Goal: Information Seeking & Learning: Find specific fact

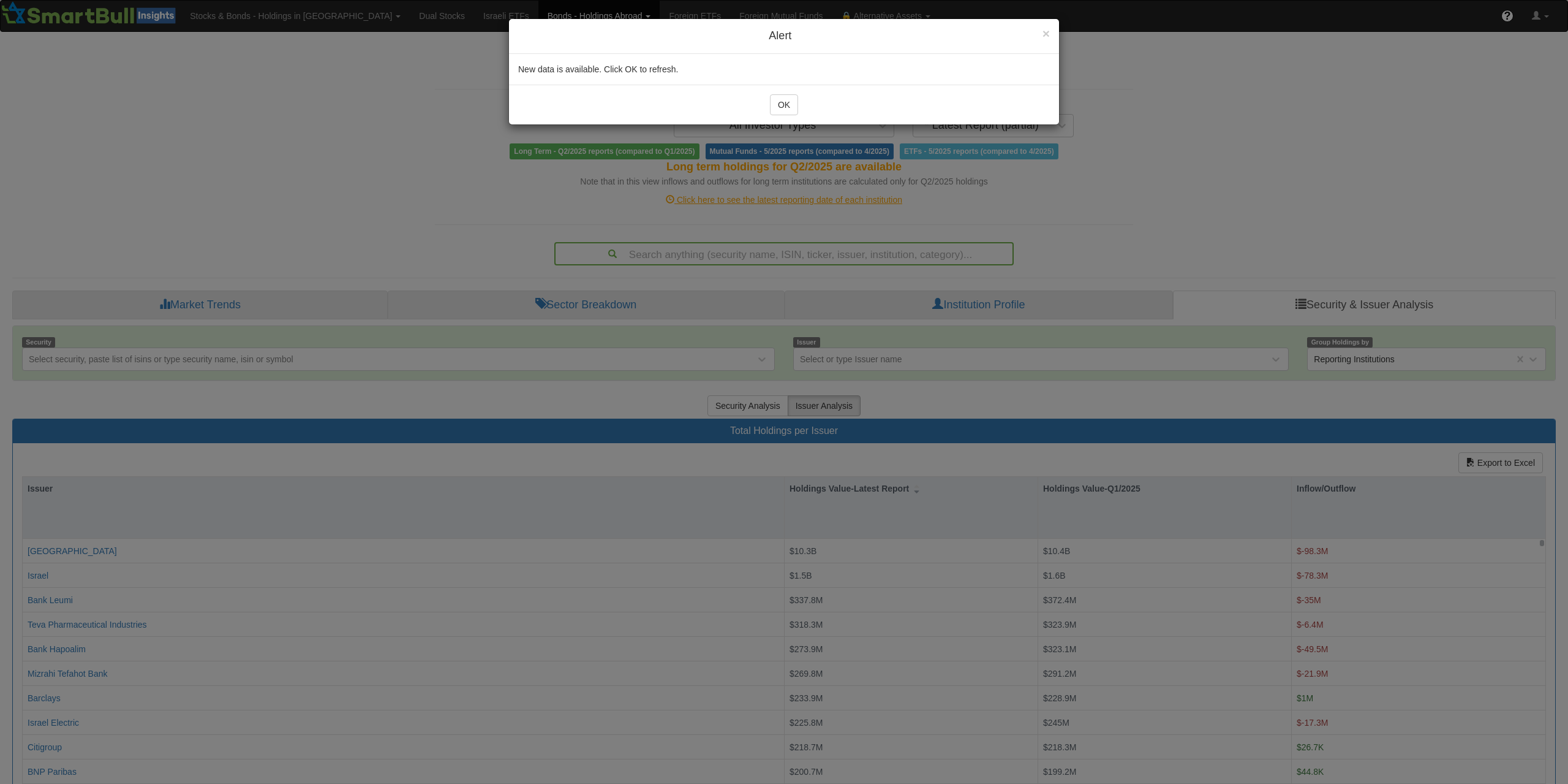
click at [777, 117] on div "OK" at bounding box center [784, 104] width 550 height 40
click at [782, 108] on button "OK" at bounding box center [784, 105] width 28 height 21
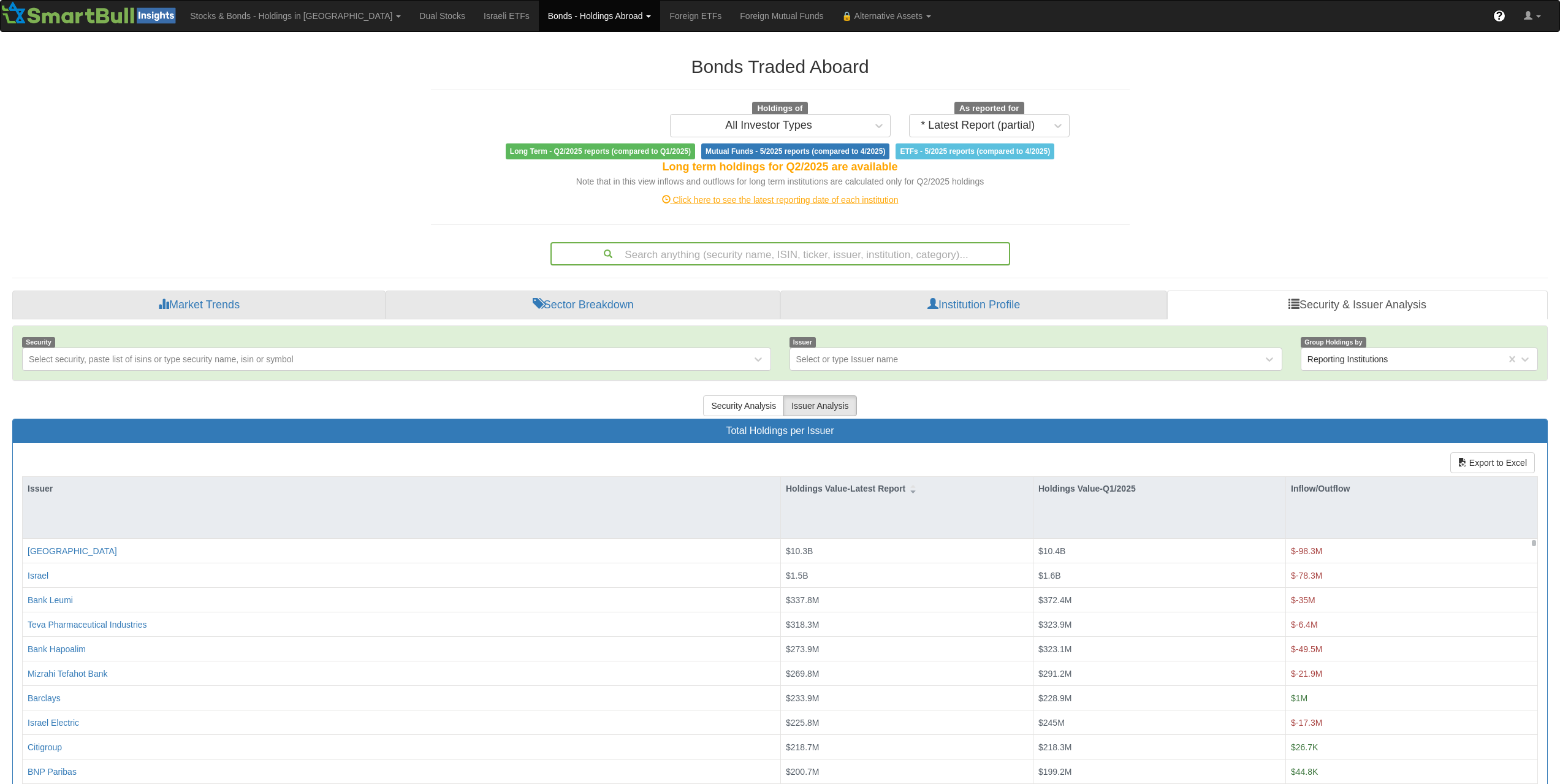
click at [794, 250] on div "Search anything (security name, ISIN, ticker, issuer, institution, category)..." at bounding box center [780, 254] width 457 height 21
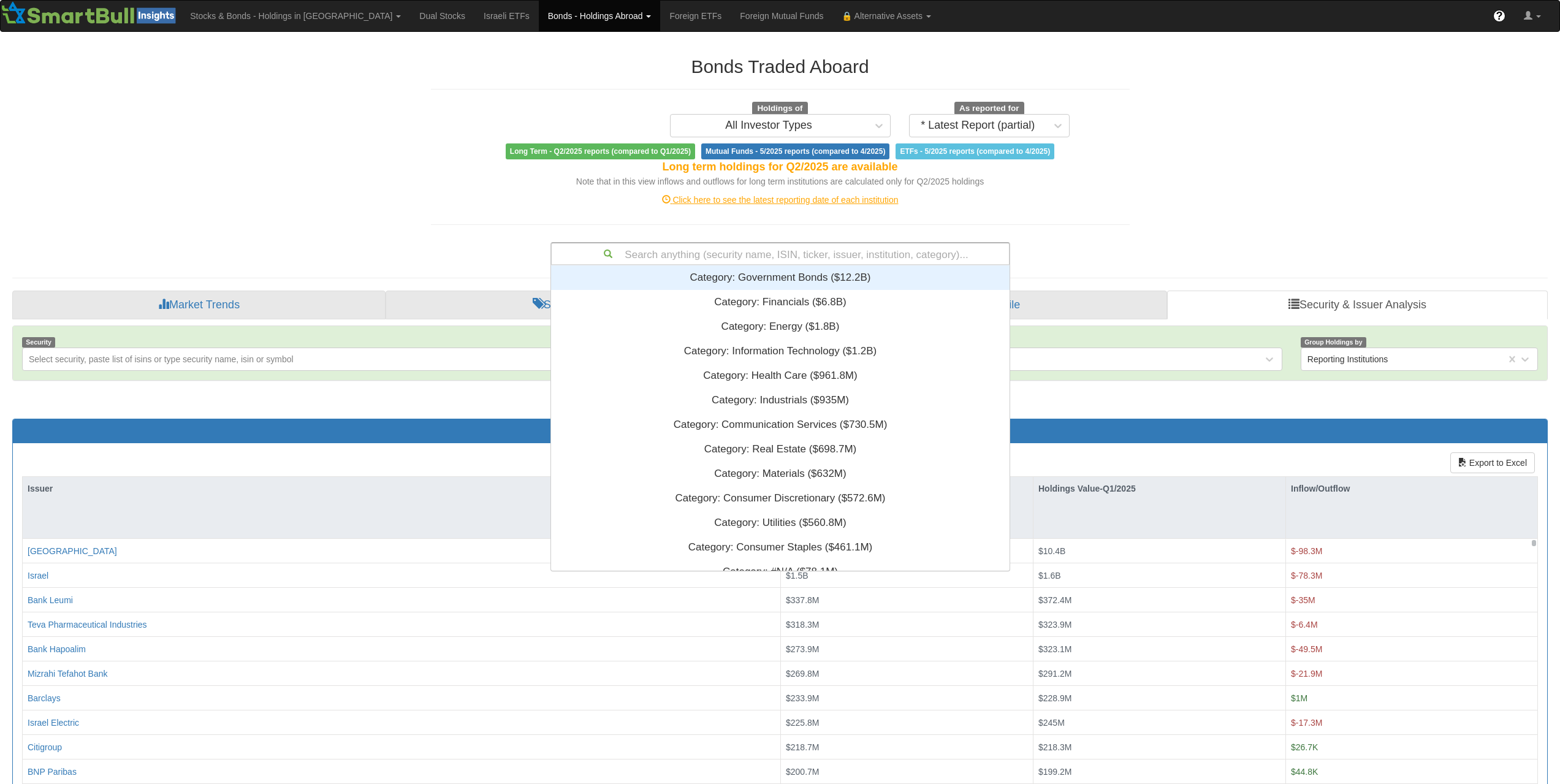
scroll to position [296, 449]
paste input "USU0943DAA64"
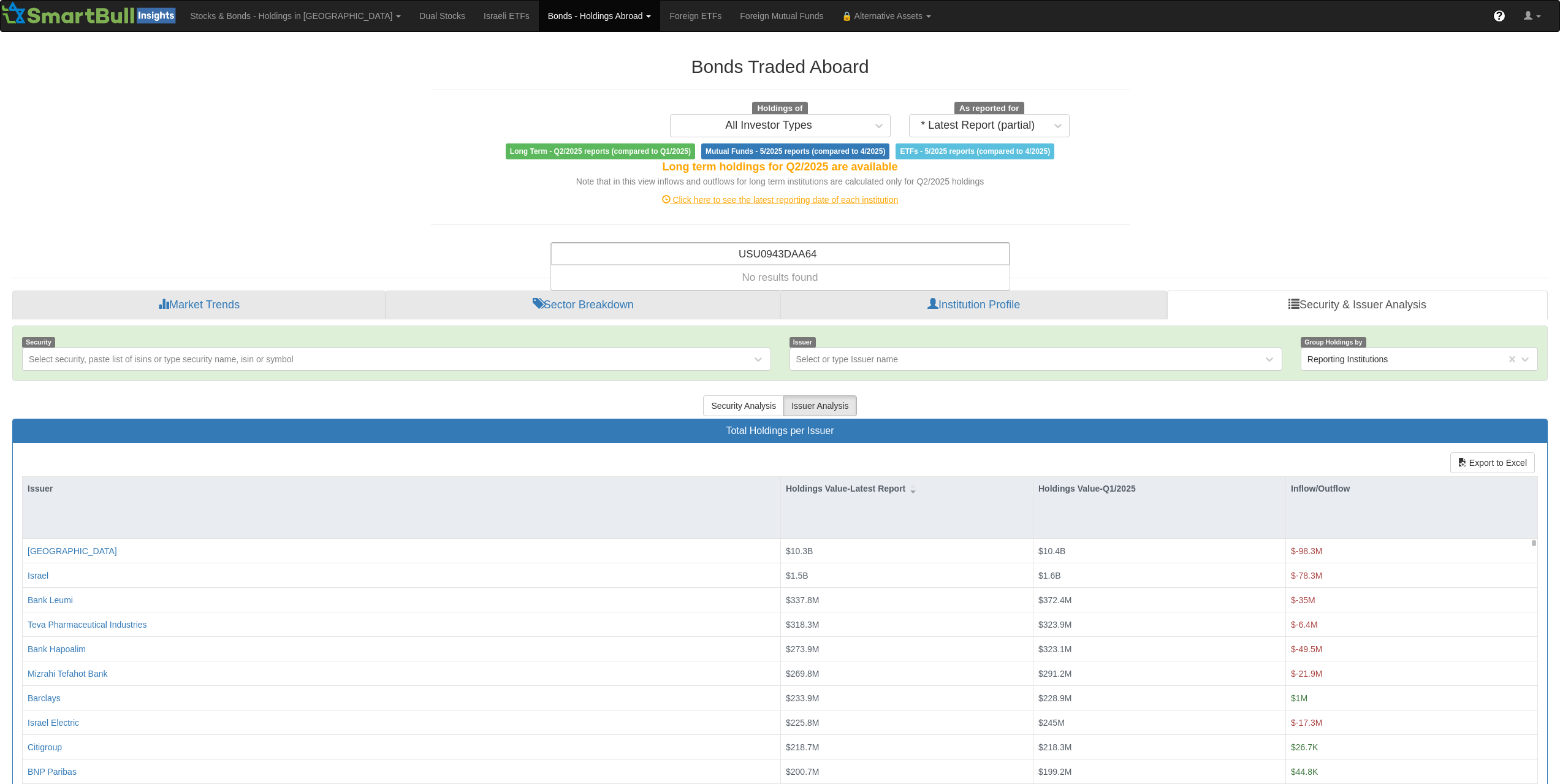
type input "USU0943DAA64"
drag, startPoint x: 843, startPoint y: 247, endPoint x: 822, endPoint y: 252, distance: 21.6
click at [843, 247] on div "Search anything (security name, ISIN, ticker, issuer, institution, category)..." at bounding box center [780, 254] width 457 height 21
paste input "US095924AA43"
type input "US095924AA43"
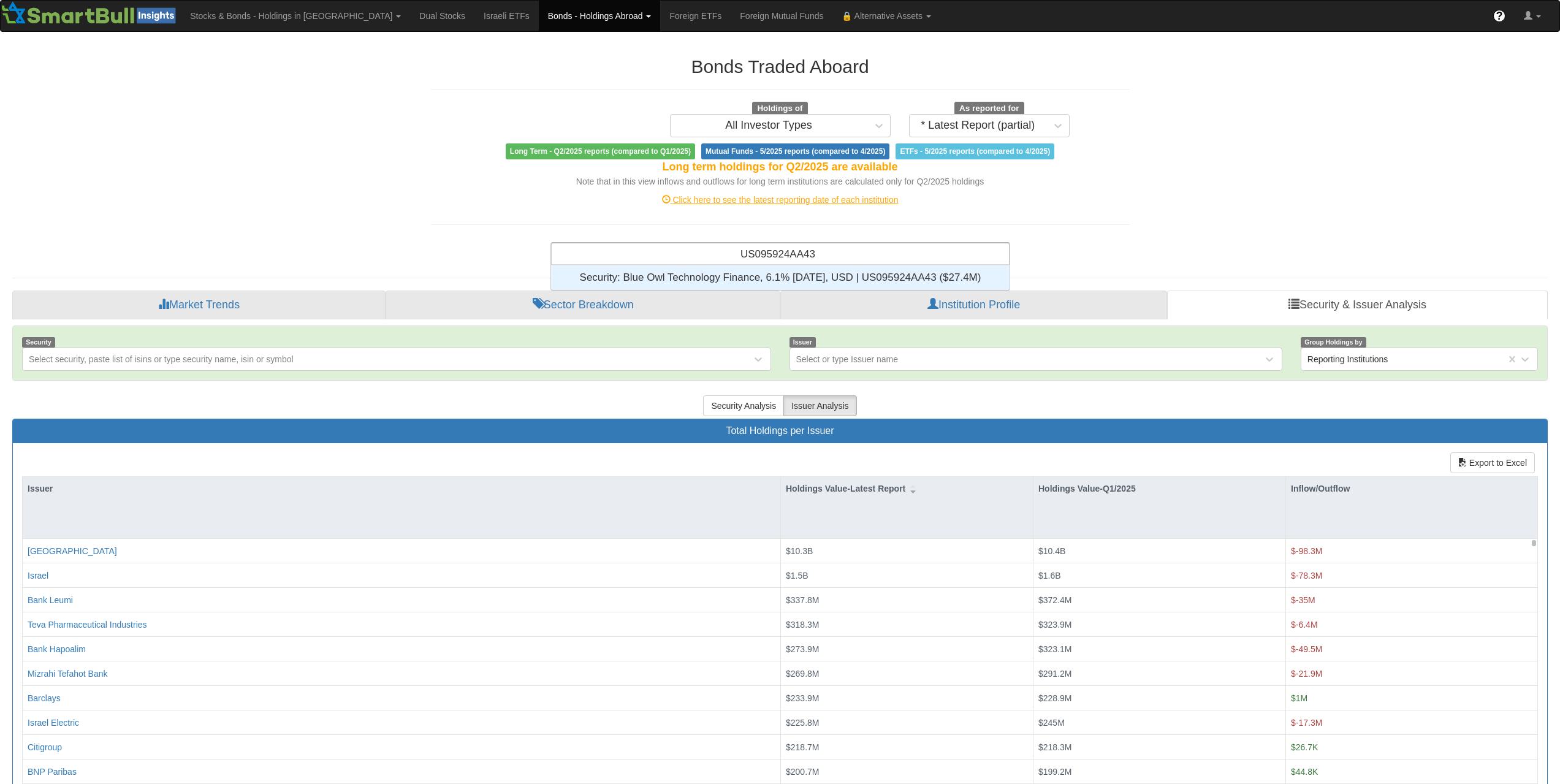
scroll to position [15, 449]
click at [817, 277] on div "Security: ‎Blue Owl Technology Finance, 6.1% [DATE], USD | US095924AA43 ‎($27.4…" at bounding box center [780, 277] width 458 height 24
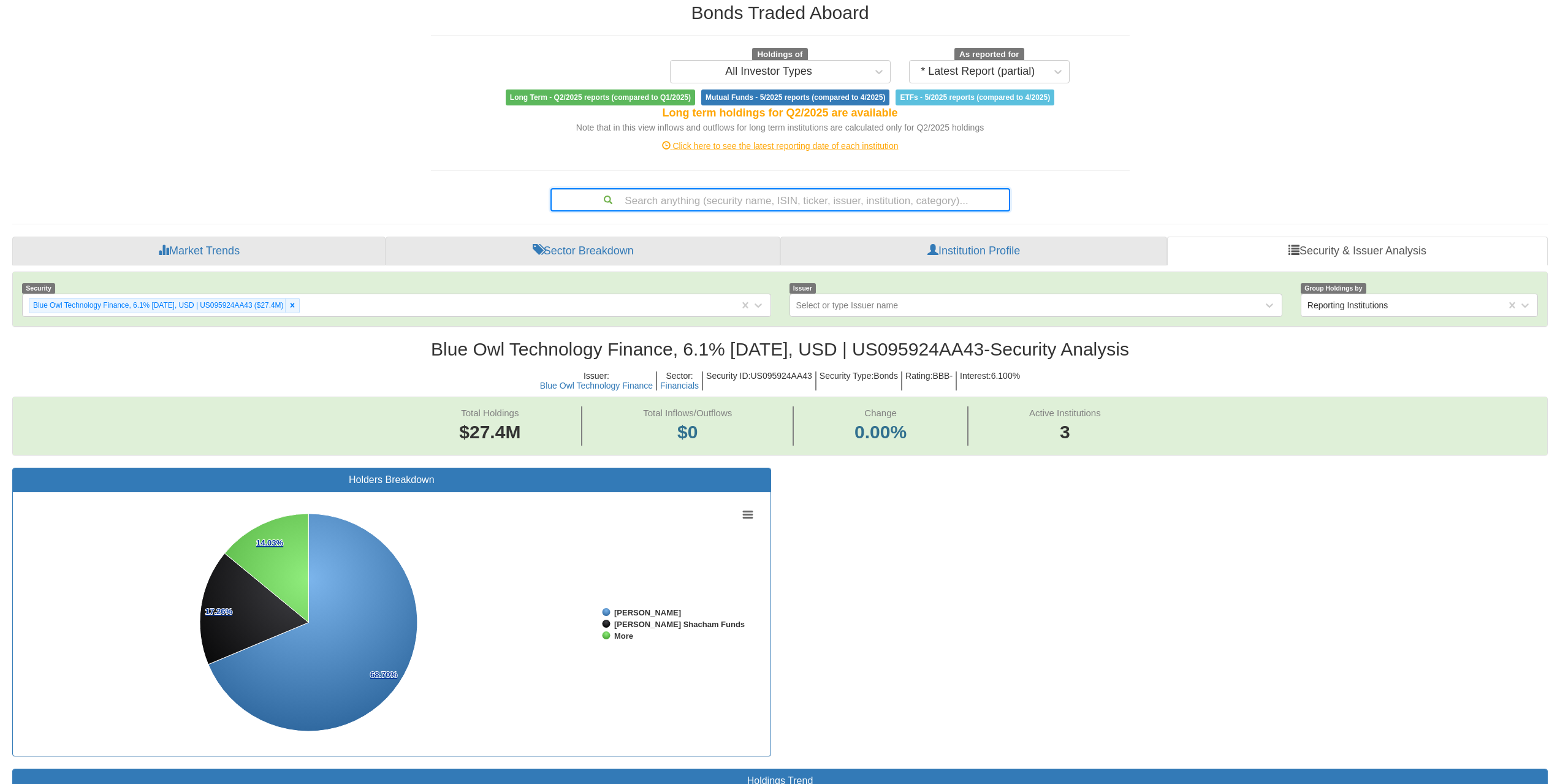
scroll to position [123, 0]
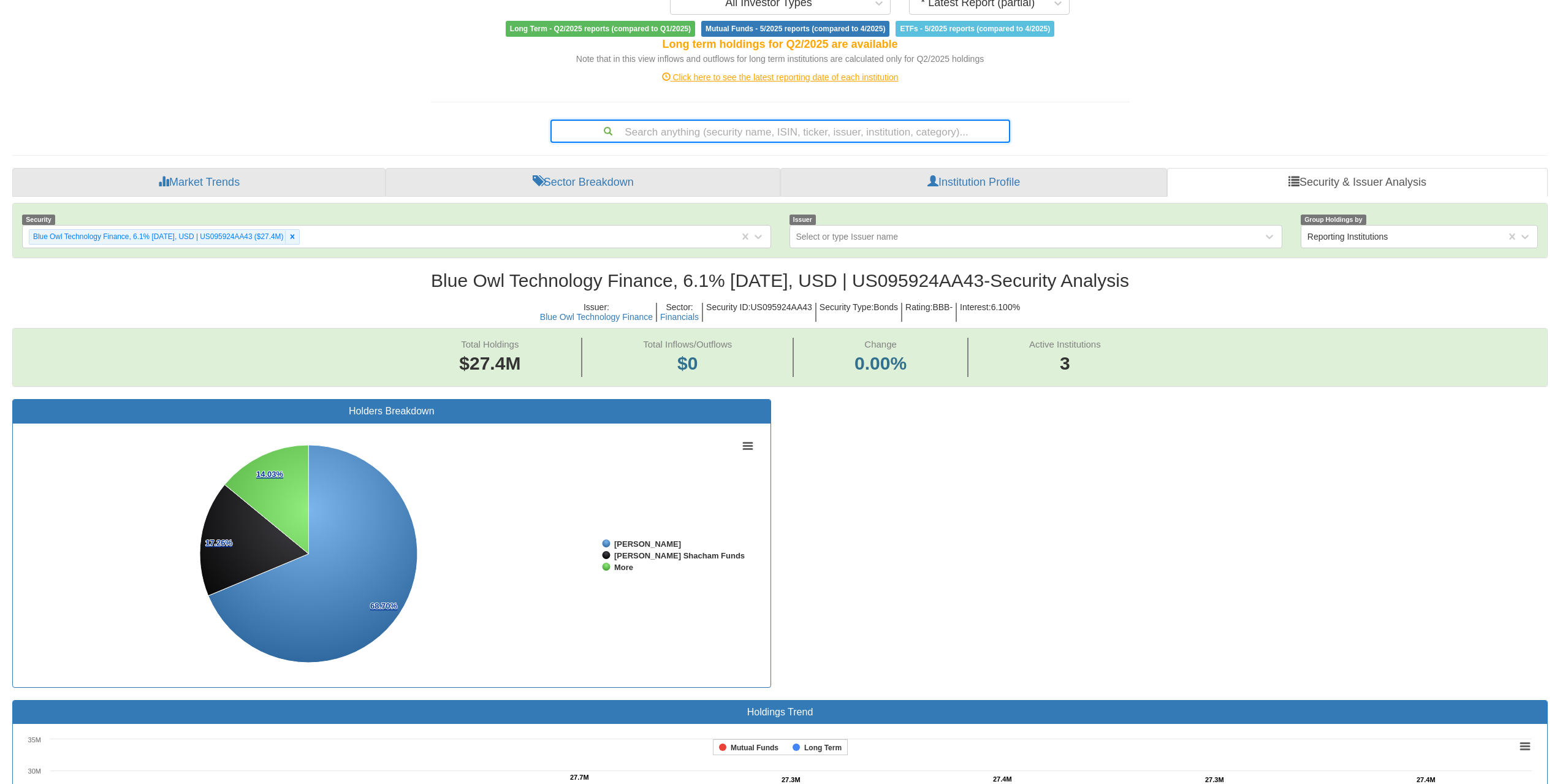
click at [934, 276] on h2 "Blue Owl Technology Finance, 6.1% [DATE], USD | US095924AA43 - Security Analysis" at bounding box center [780, 281] width 1535 height 20
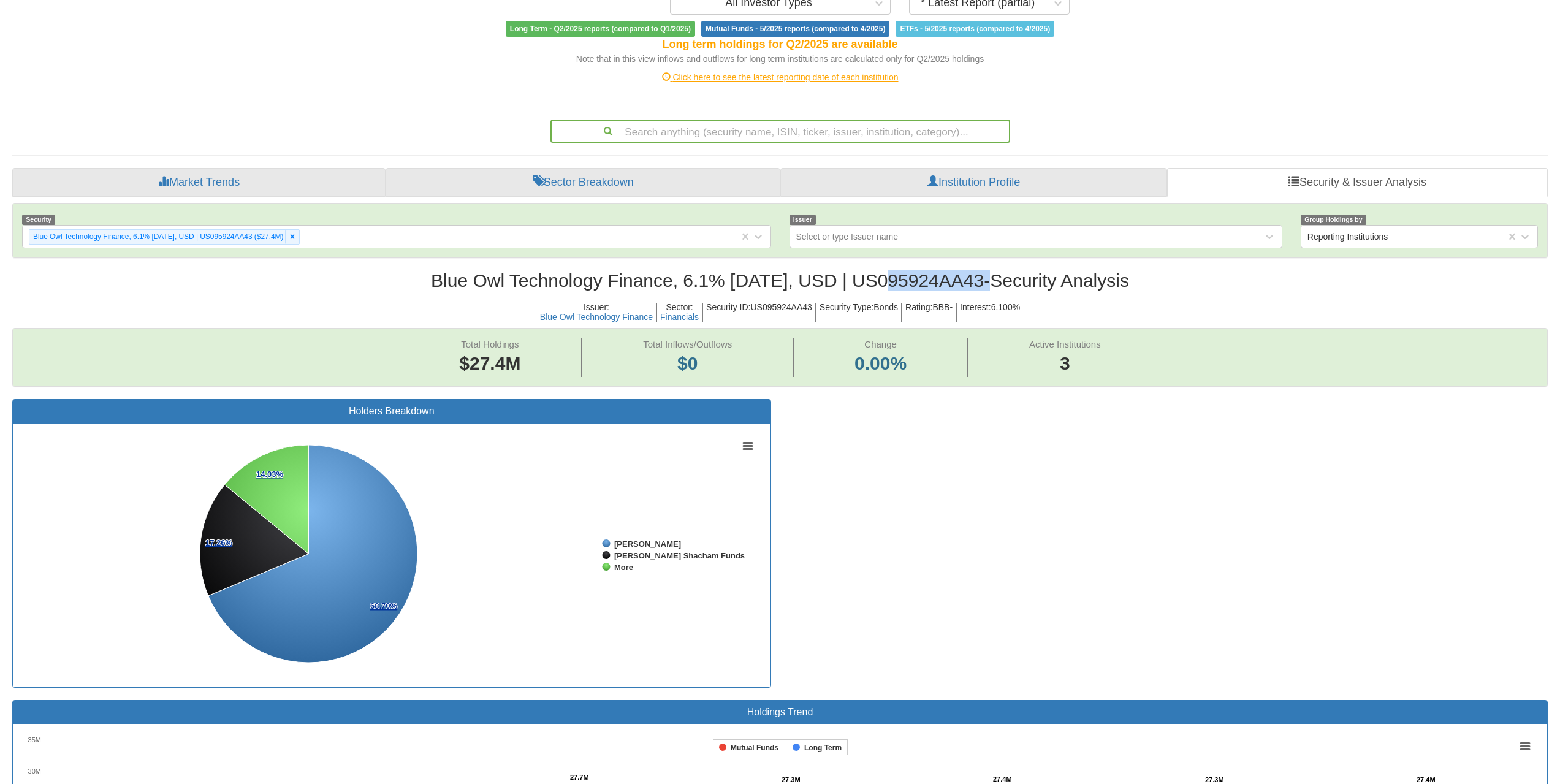
click at [791, 139] on div "Search anything (security name, ISIN, ticker, issuer, institution, category)..." at bounding box center [780, 131] width 457 height 21
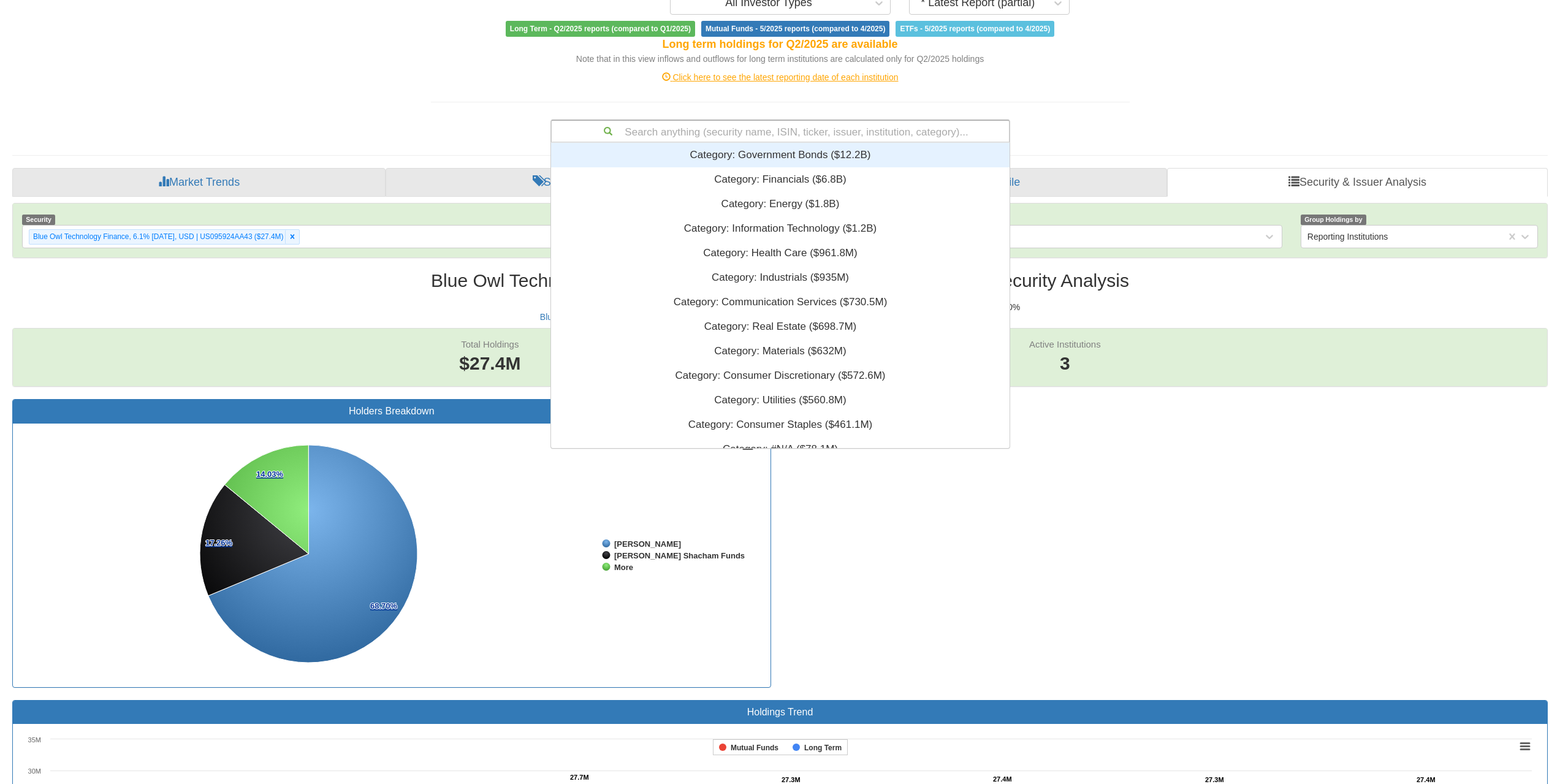
scroll to position [296, 449]
paste input "US69120VAZ40"
type input "US69120VAZ40"
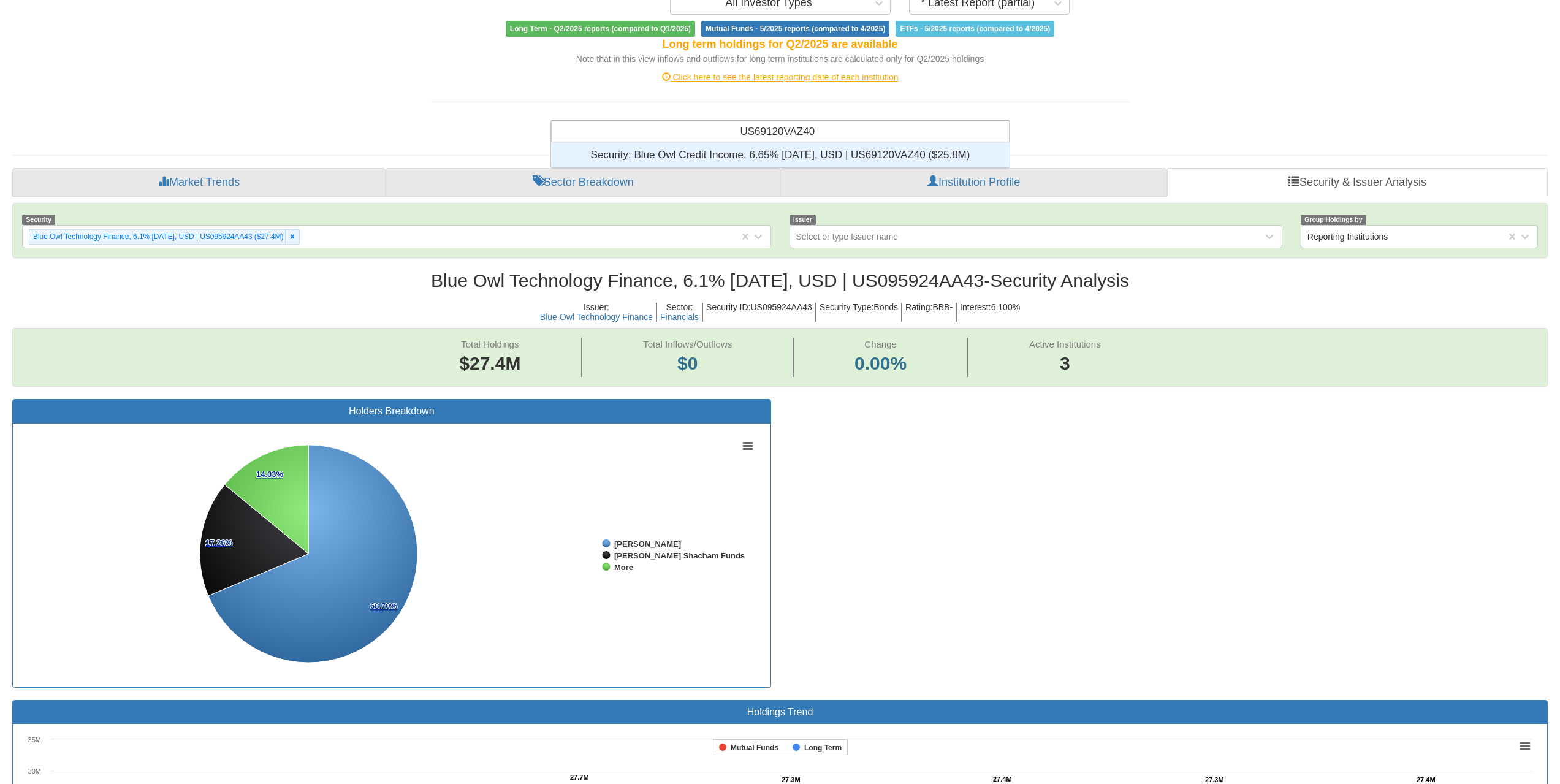
scroll to position [15, 449]
click at [794, 145] on div "Security: ‎Blue Owl Credit Income, 6.65% [DATE], USD | US69120VAZ40 ‎($25.8M)‏" at bounding box center [780, 155] width 458 height 24
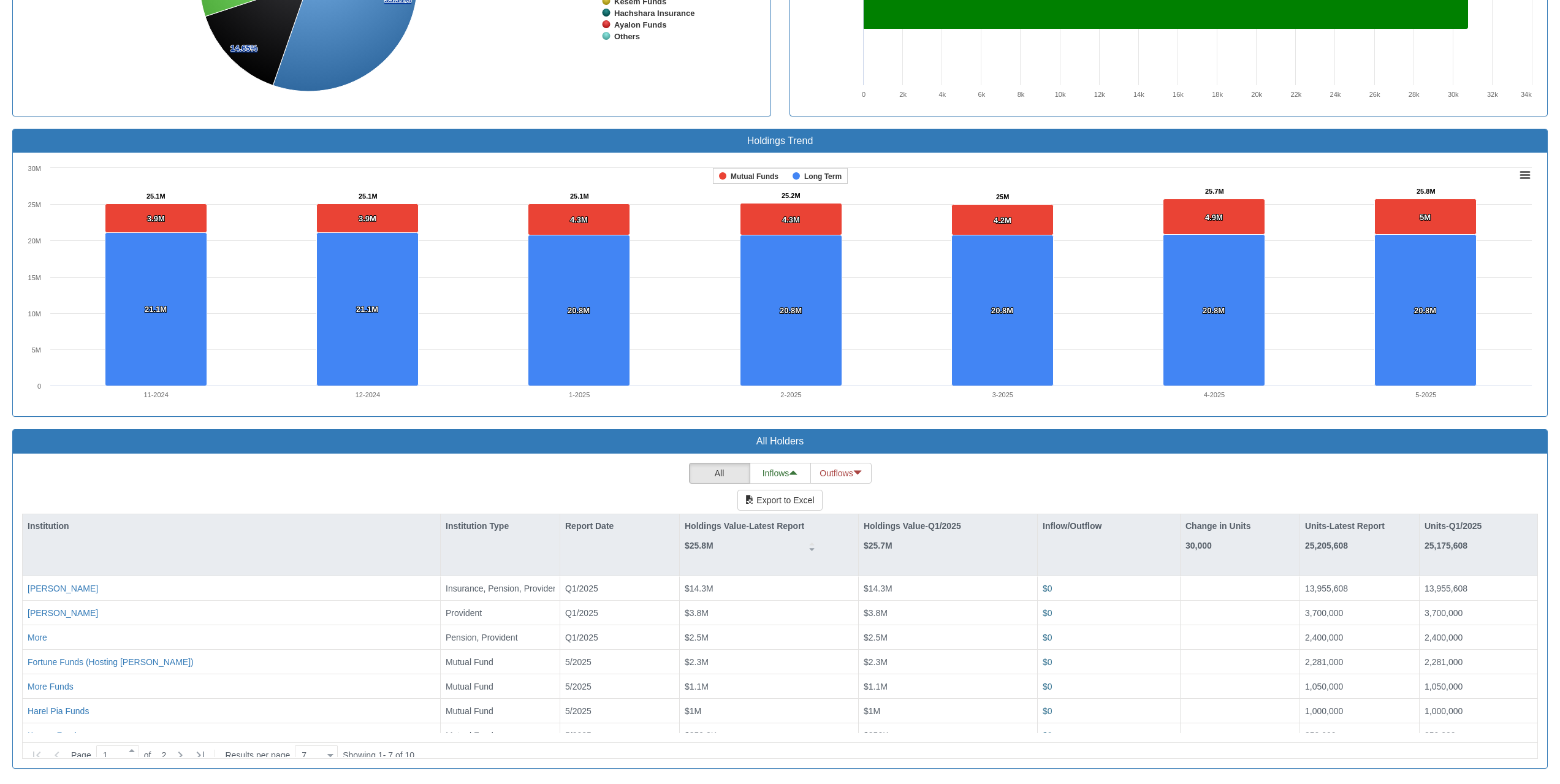
scroll to position [29019, 0]
